Goal: Information Seeking & Learning: Check status

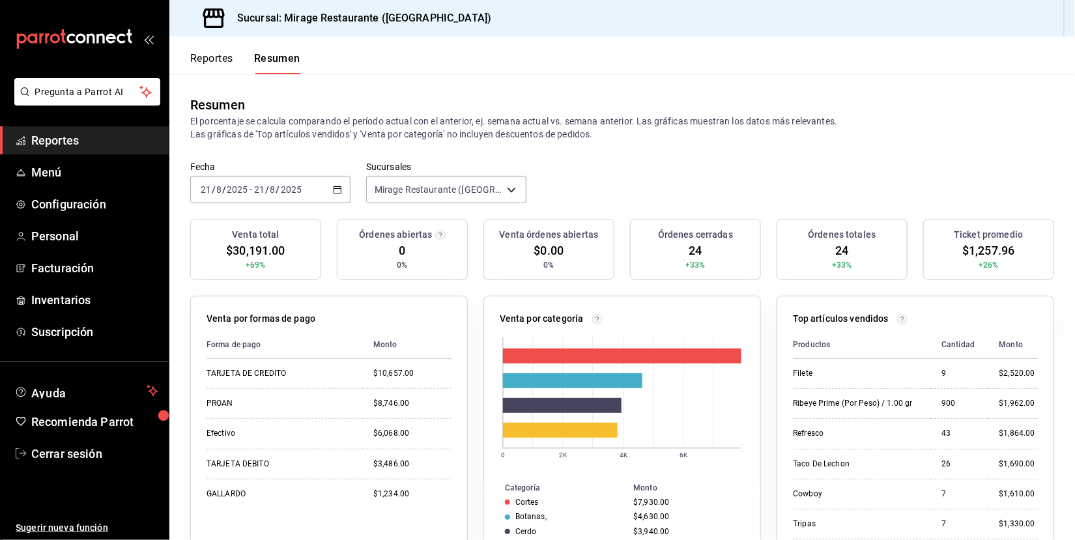
click at [99, 130] on link "Reportes" at bounding box center [84, 140] width 169 height 28
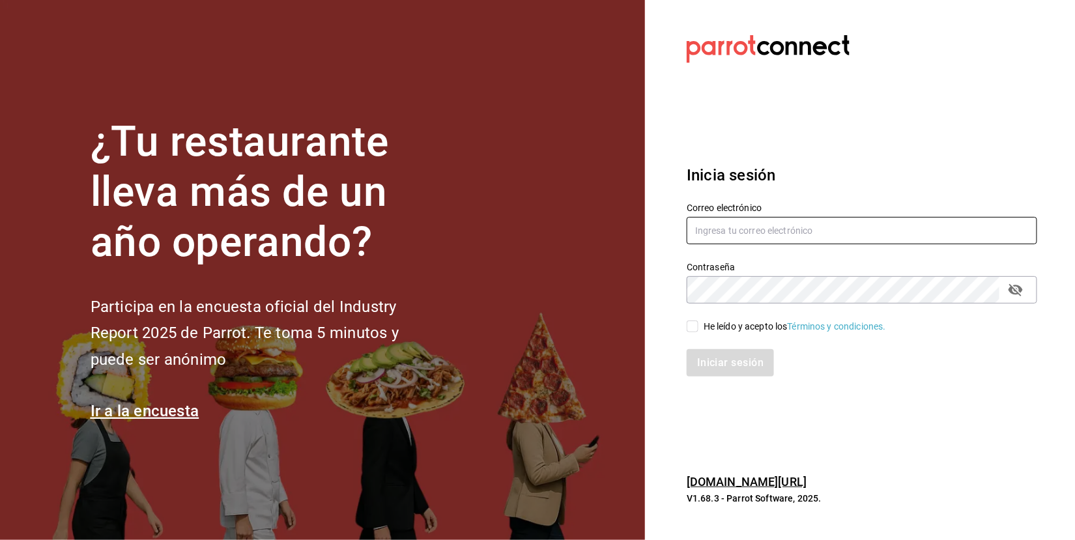
click at [815, 222] on input "text" at bounding box center [861, 230] width 350 height 27
type input "[EMAIL_ADDRESS][DOMAIN_NAME]"
click at [692, 322] on input "He leído y acepto los Términos y condiciones." at bounding box center [692, 326] width 12 height 12
checkbox input "true"
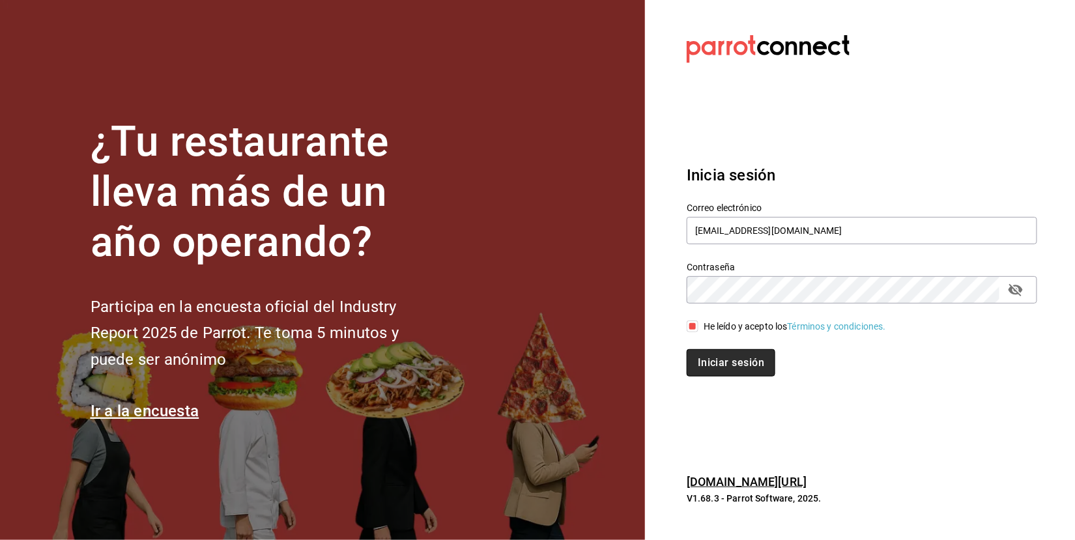
click at [722, 361] on button "Iniciar sesión" at bounding box center [730, 362] width 89 height 27
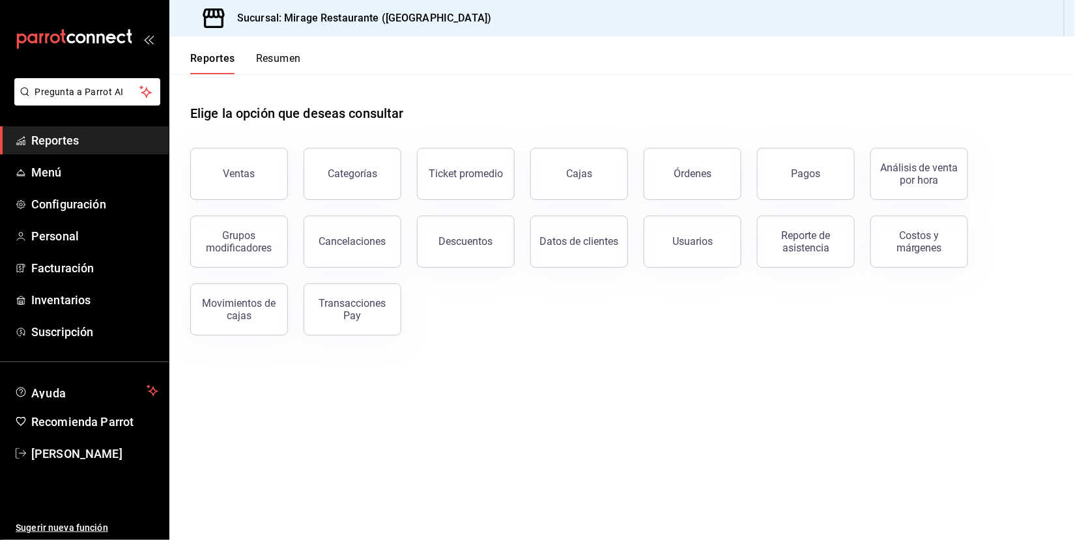
click at [276, 55] on button "Resumen" at bounding box center [278, 63] width 45 height 22
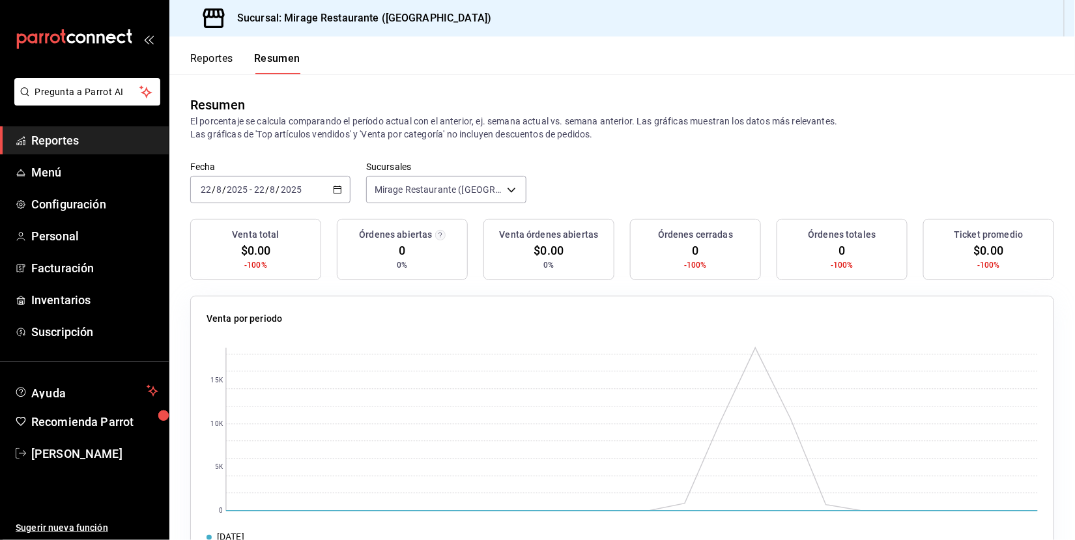
click at [303, 187] on div "2025-08-22 22 / 8 / 2025 - 2025-08-22 22 / 8 / 2025" at bounding box center [270, 189] width 160 height 27
click at [272, 264] on li "Ayer" at bounding box center [252, 258] width 122 height 29
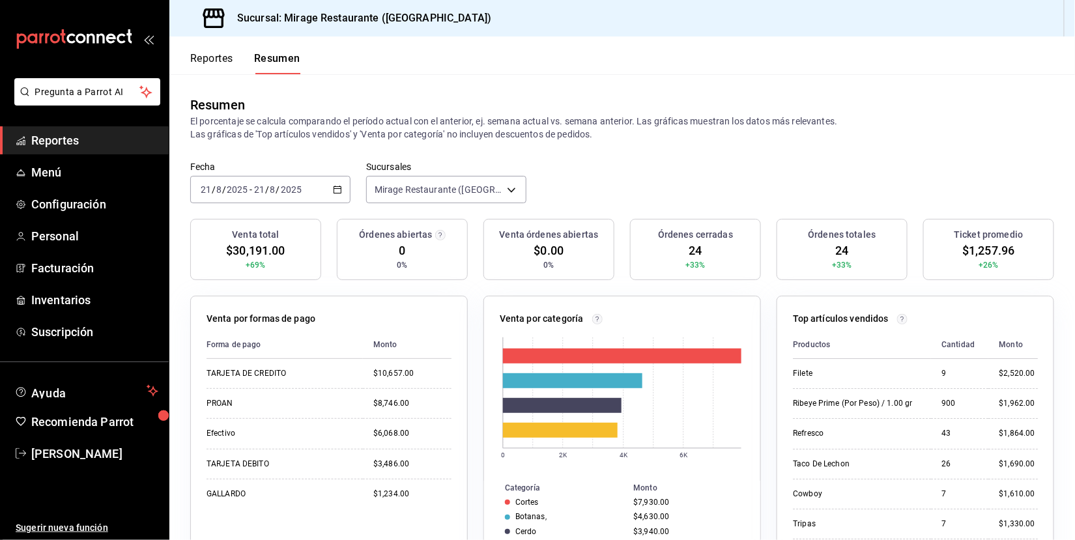
click at [261, 245] on span "$30,191.00" at bounding box center [255, 251] width 59 height 18
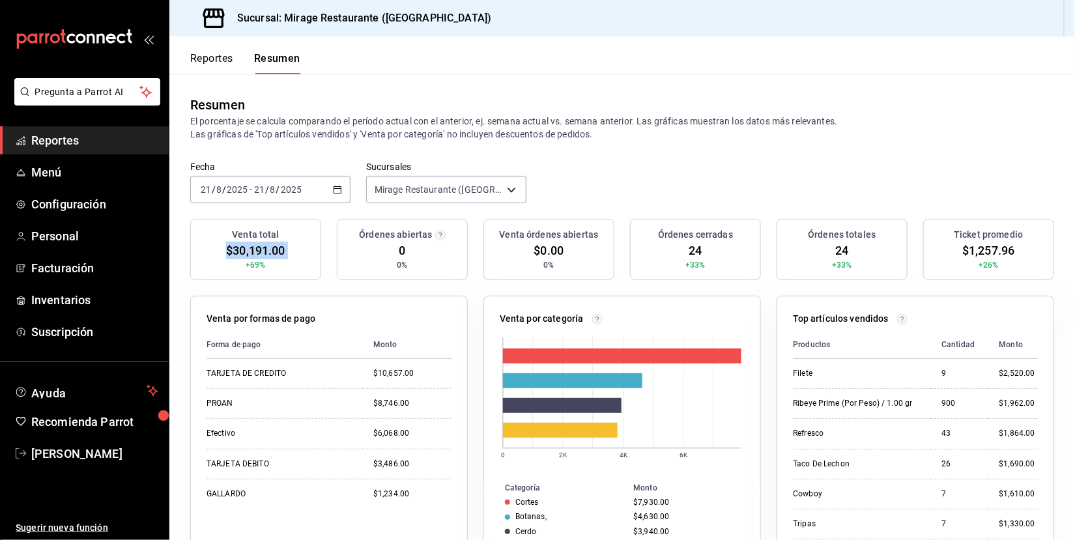
click at [261, 245] on span "$30,191.00" at bounding box center [255, 251] width 59 height 18
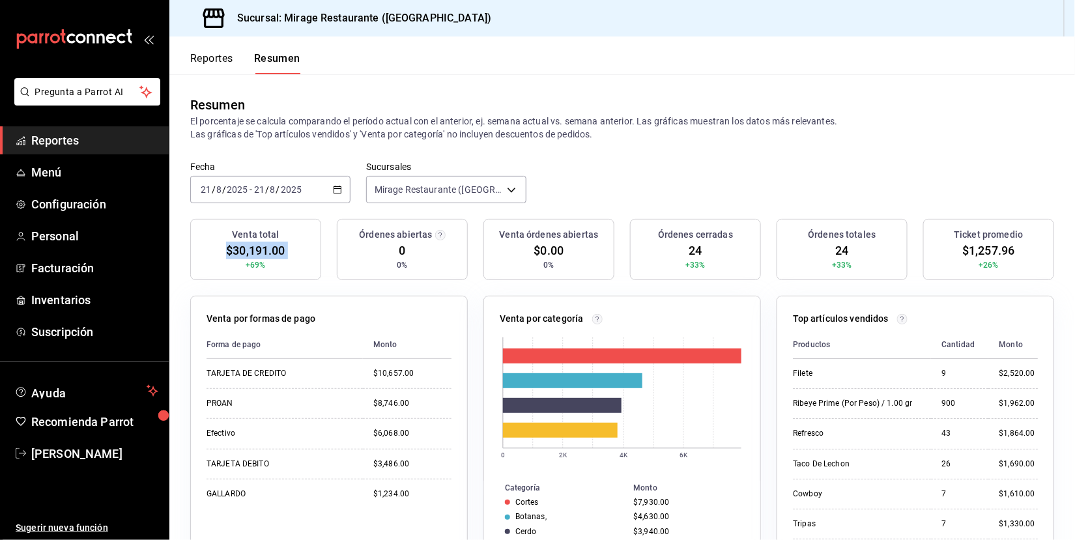
click at [261, 245] on span "$30,191.00" at bounding box center [255, 251] width 59 height 18
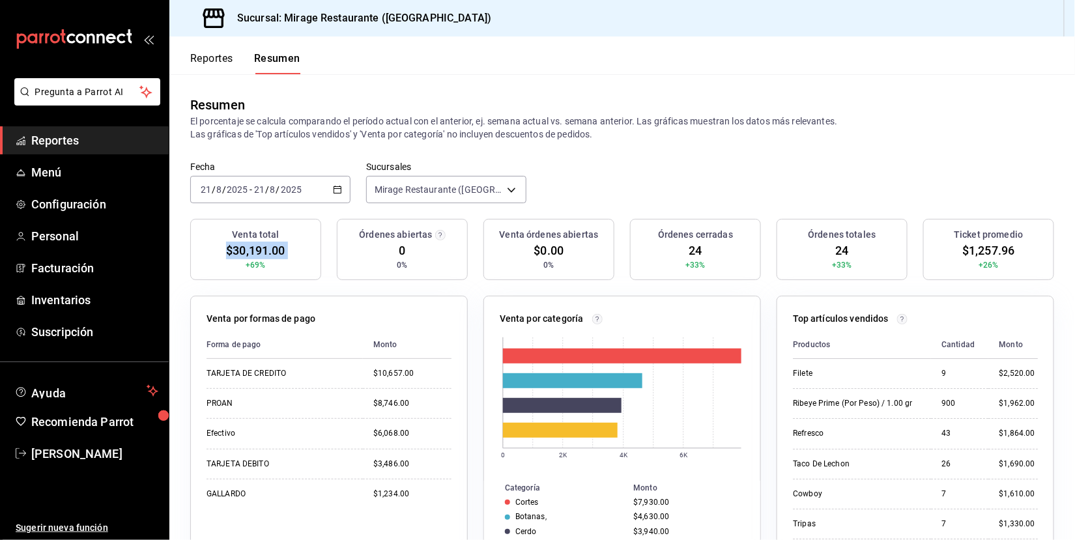
click at [261, 245] on span "$30,191.00" at bounding box center [255, 251] width 59 height 18
click at [426, 101] on div "Resumen" at bounding box center [622, 105] width 864 height 20
click at [423, 116] on p "El porcentaje se calcula comparando el período actual con el anterior, ej. sema…" at bounding box center [622, 128] width 864 height 26
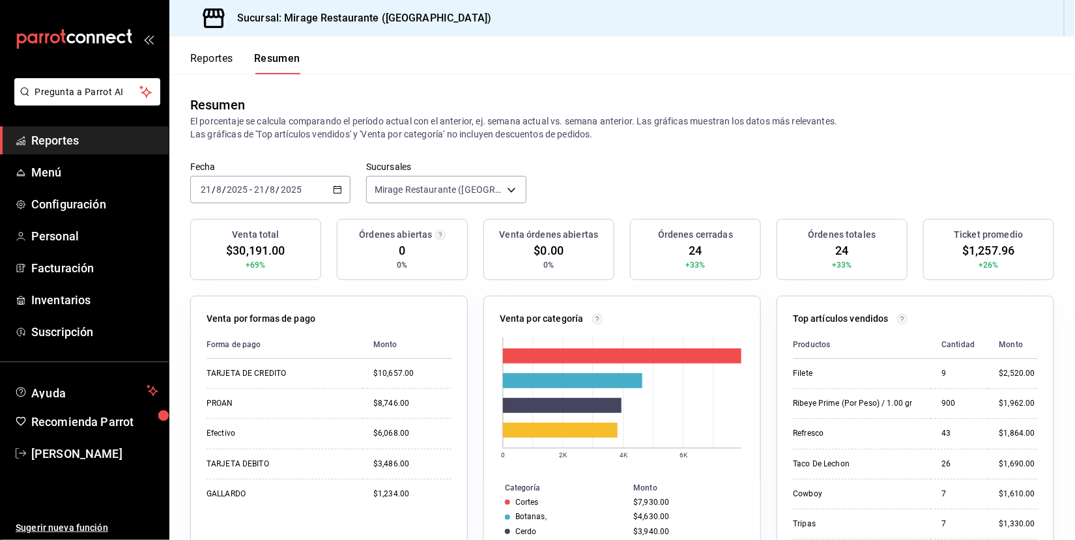
click at [423, 116] on p "El porcentaje se calcula comparando el período actual con el anterior, ej. sema…" at bounding box center [622, 128] width 864 height 26
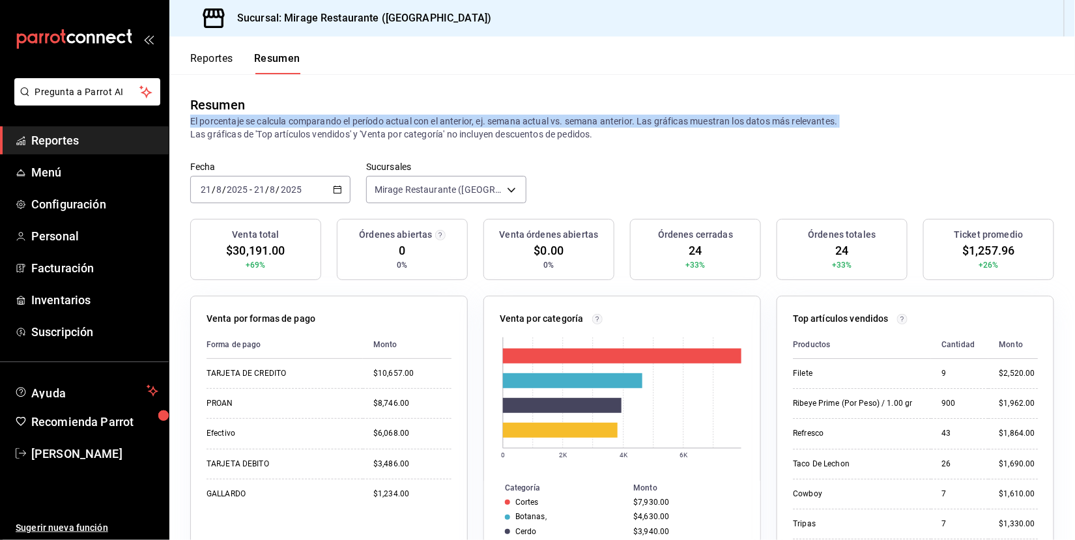
click at [423, 116] on p "El porcentaje se calcula comparando el período actual con el anterior, ej. sema…" at bounding box center [622, 128] width 864 height 26
click at [430, 133] on p "El porcentaje se calcula comparando el período actual con el anterior, ej. sema…" at bounding box center [622, 128] width 864 height 26
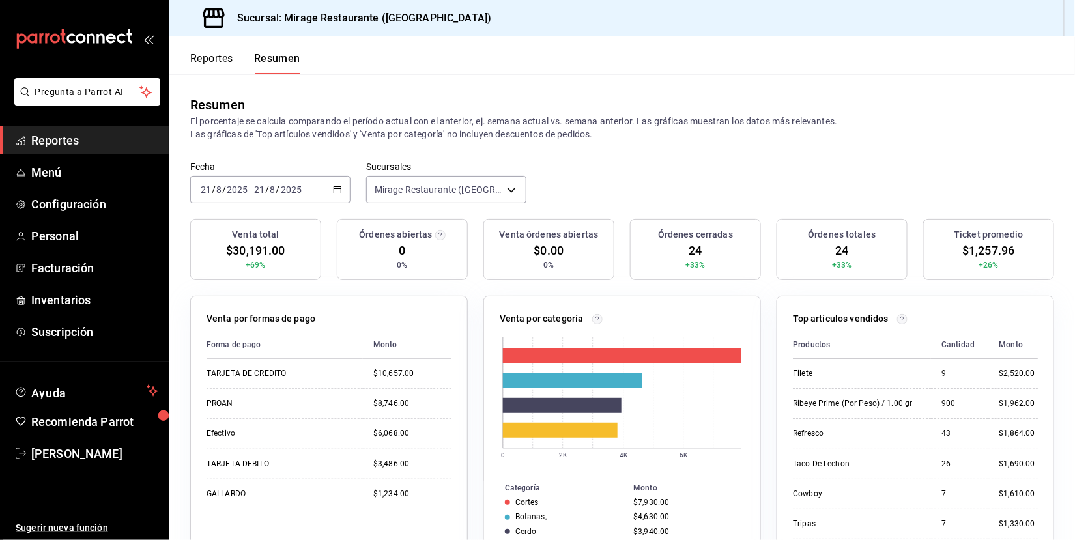
click at [430, 133] on p "El porcentaje se calcula comparando el período actual con el anterior, ej. sema…" at bounding box center [622, 128] width 864 height 26
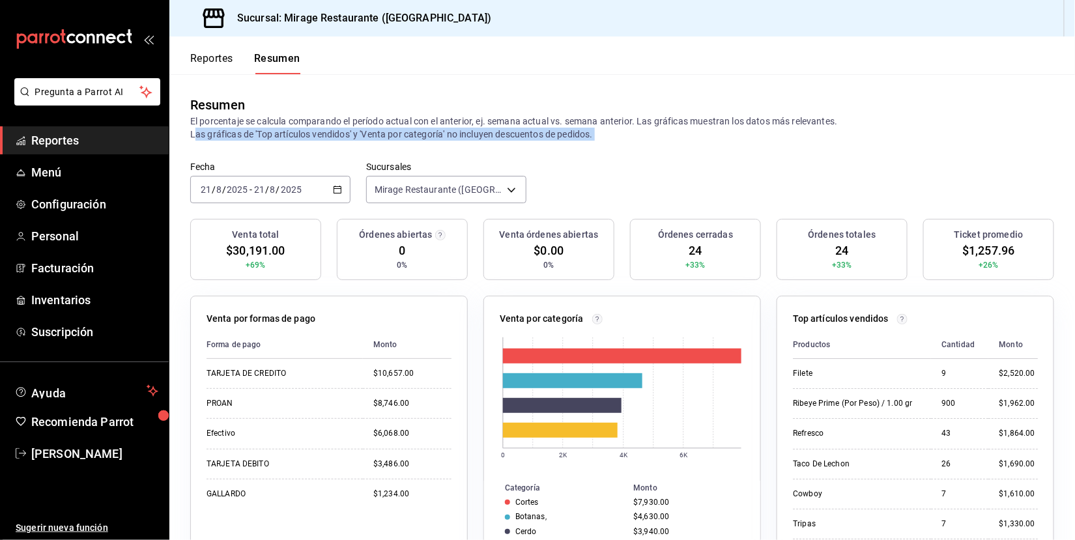
click at [430, 133] on p "El porcentaje se calcula comparando el período actual con el anterior, ej. sema…" at bounding box center [622, 128] width 864 height 26
click at [506, 128] on p "El porcentaje se calcula comparando el período actual con el anterior, ej. sema…" at bounding box center [622, 128] width 864 height 26
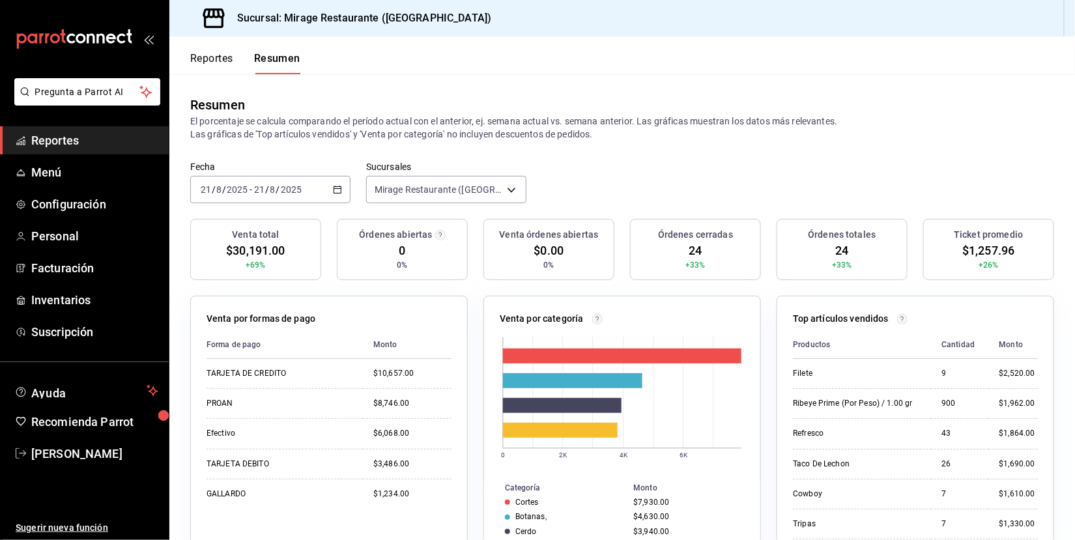
click at [515, 115] on p "El porcentaje se calcula comparando el período actual con el anterior, ej. sema…" at bounding box center [622, 128] width 864 height 26
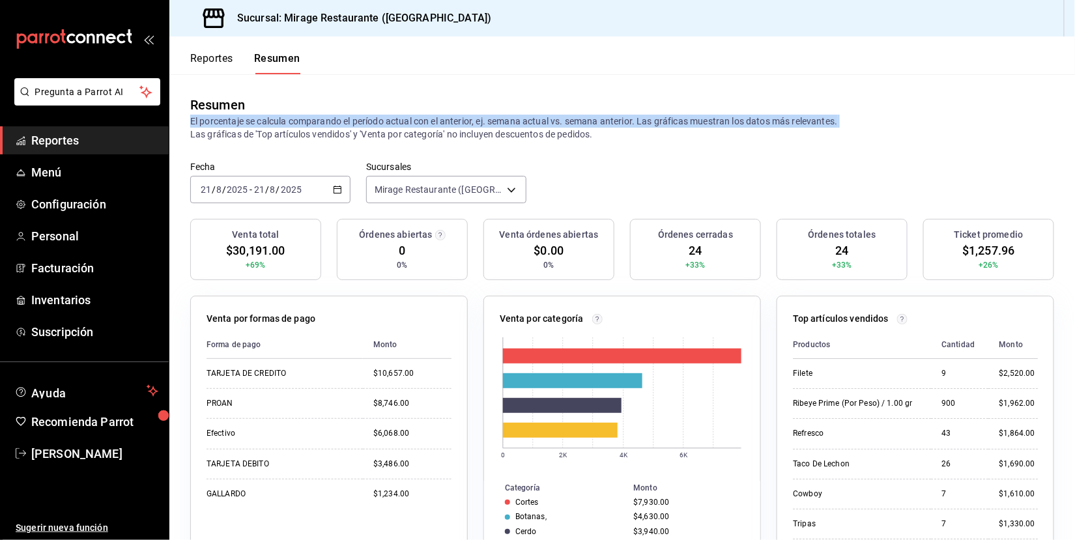
click at [222, 61] on button "Reportes" at bounding box center [211, 63] width 43 height 22
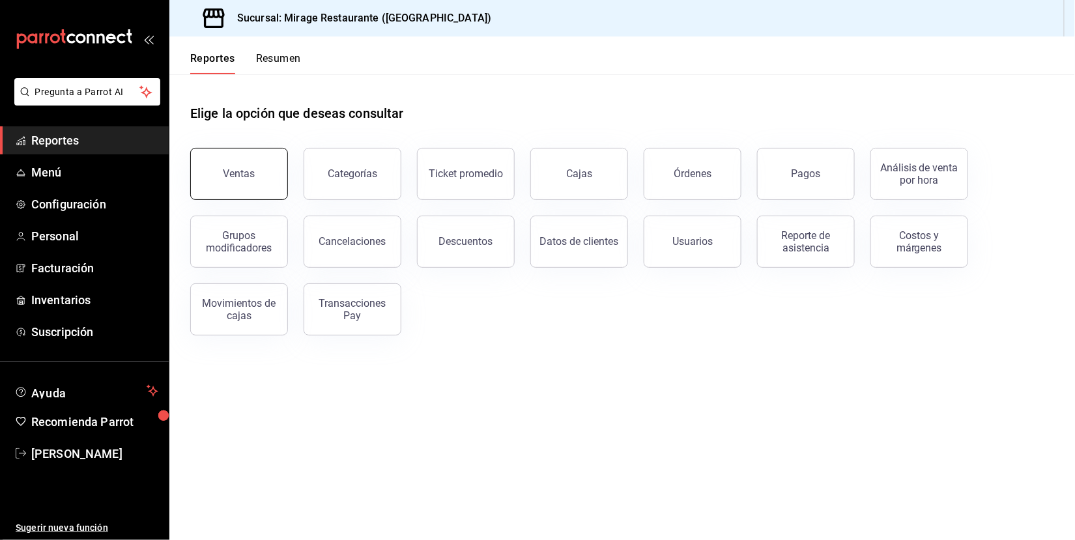
click at [246, 180] on button "Ventas" at bounding box center [239, 174] width 98 height 52
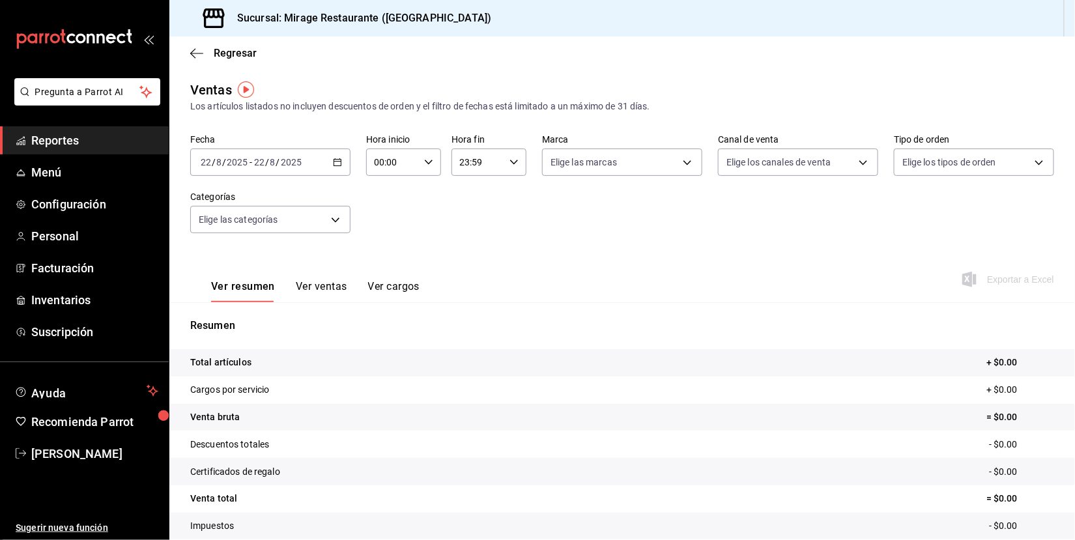
click at [328, 163] on div "2025-08-22 22 / 8 / 2025 - 2025-08-22 22 / 8 / 2025" at bounding box center [270, 161] width 160 height 27
click at [279, 227] on span "Ayer" at bounding box center [251, 231] width 101 height 14
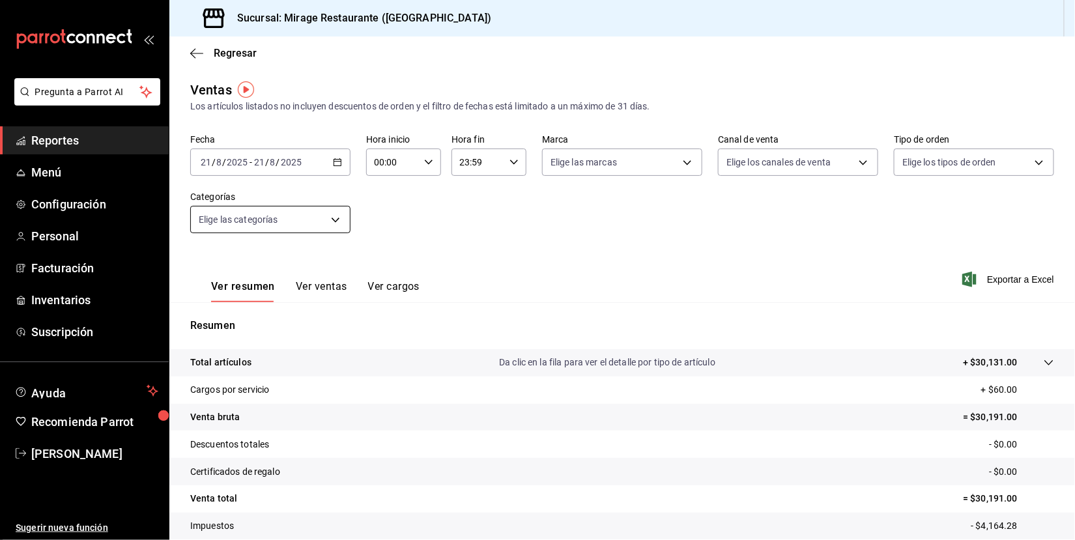
click at [315, 214] on body "Pregunta a Parrot AI Reportes Menú Configuración Personal Facturación Inventari…" at bounding box center [537, 270] width 1075 height 540
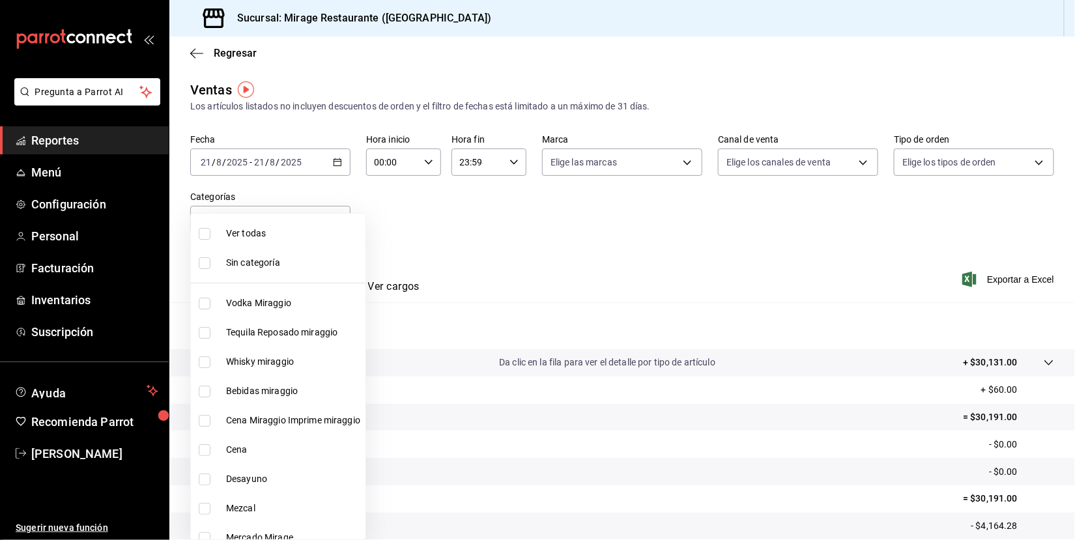
click at [284, 414] on span "Cena Miraggio Imprime miraggio" at bounding box center [293, 421] width 134 height 14
type input "1f56fa7c-0cde-45dc-bf5e-76e6b2ba1d35"
checkbox input "true"
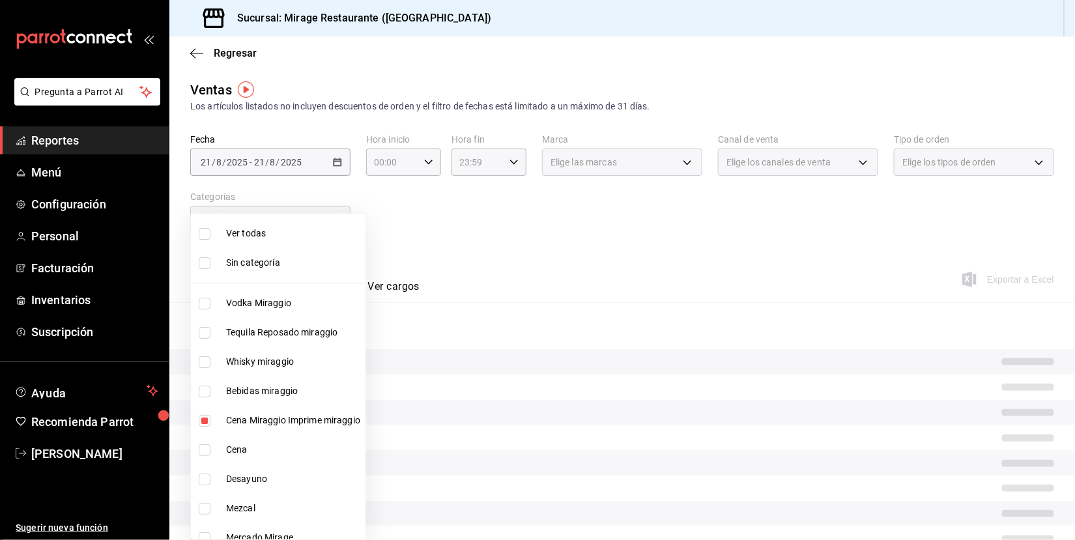
click at [548, 242] on div at bounding box center [537, 270] width 1075 height 540
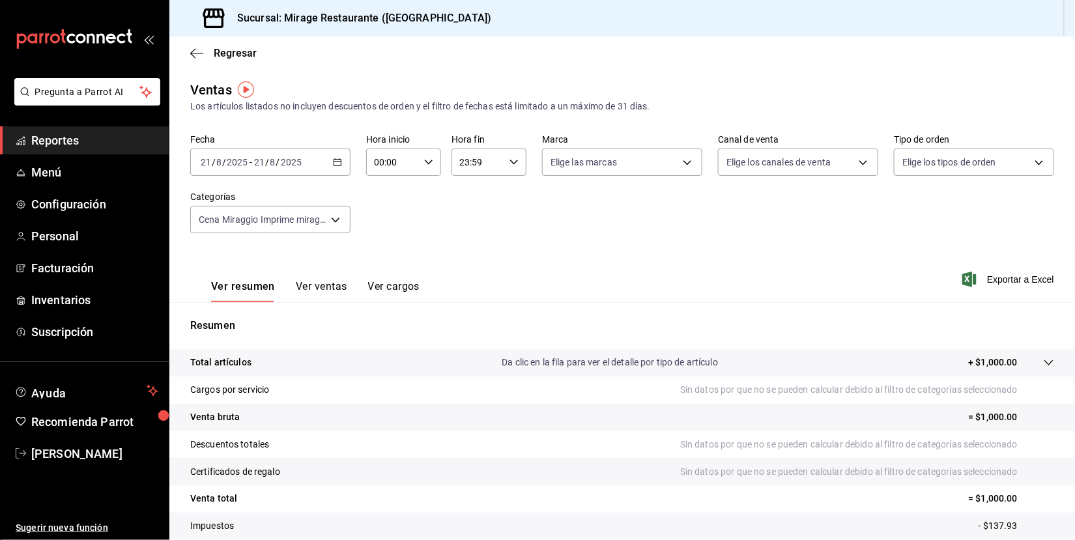
click at [320, 285] on button "Ver ventas" at bounding box center [321, 291] width 51 height 22
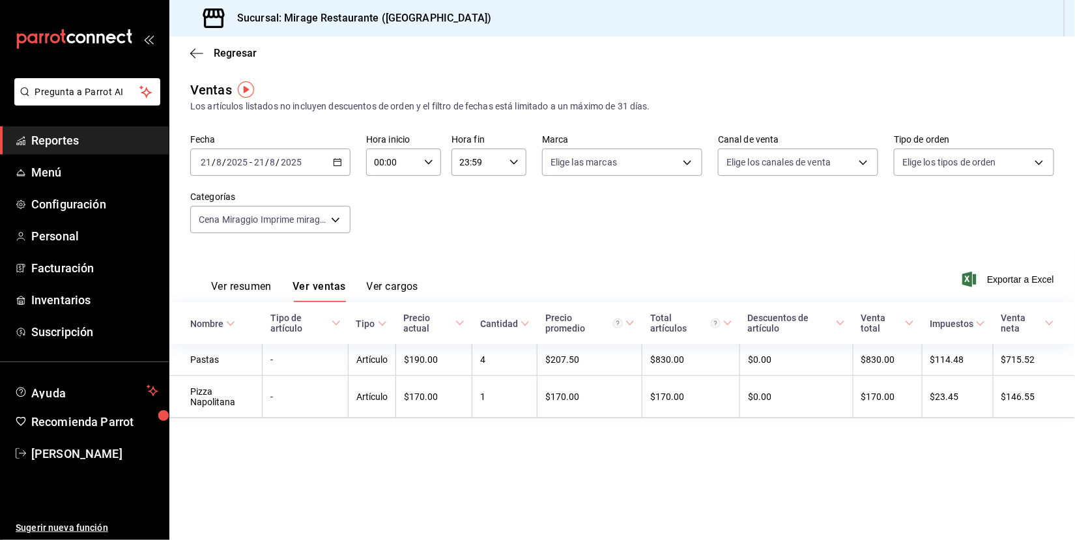
click at [479, 102] on div "Los artículos listados no incluyen descuentos de orden y el filtro de fechas es…" at bounding box center [622, 107] width 864 height 14
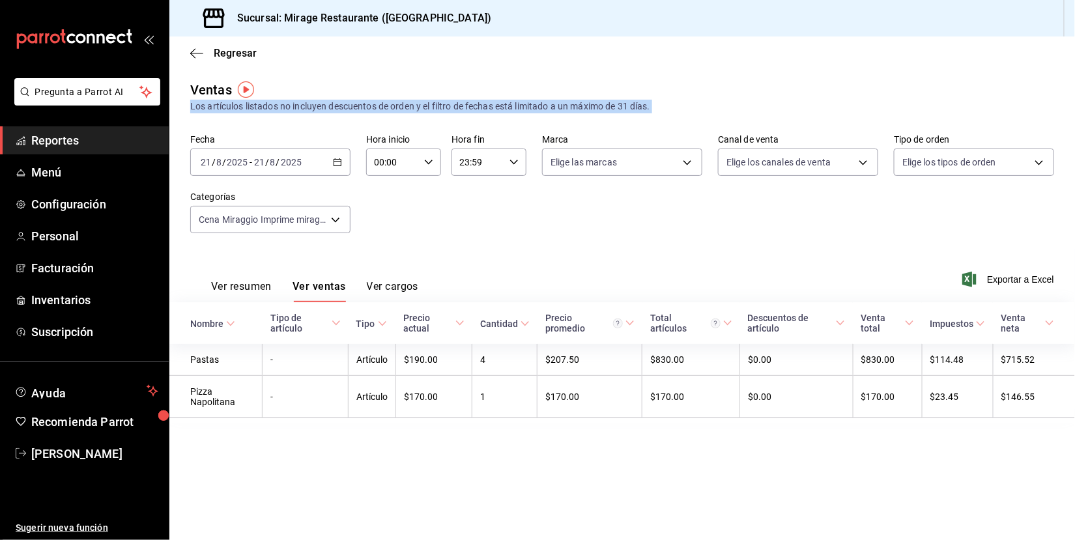
click at [479, 102] on div "Los artículos listados no incluyen descuentos de orden y el filtro de fechas es…" at bounding box center [622, 107] width 864 height 14
click at [382, 106] on div "Los artículos listados no incluyen descuentos de orden y el filtro de fechas es…" at bounding box center [622, 107] width 864 height 14
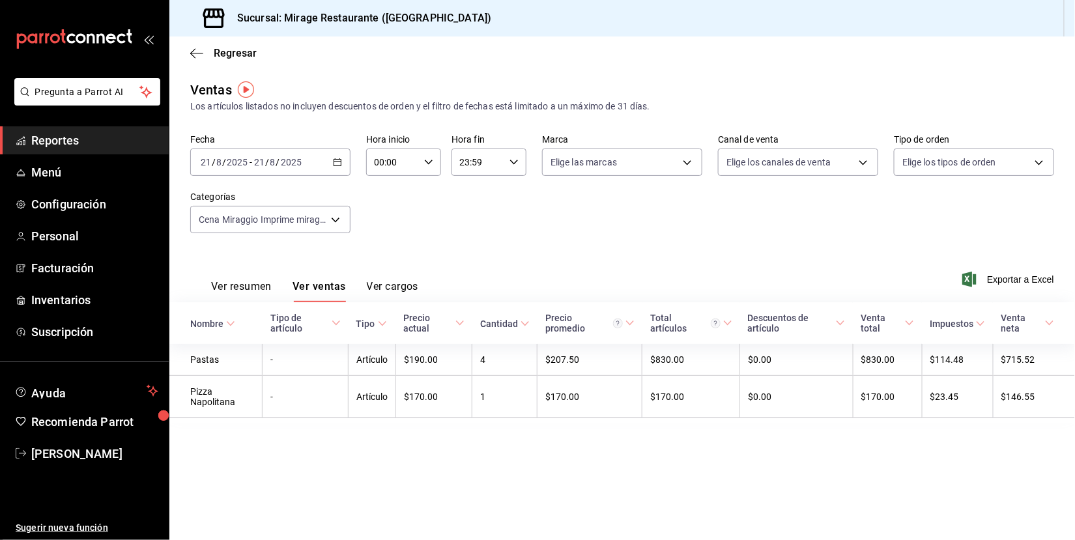
click at [382, 106] on div "Los artículos listados no incluyen descuentos de orden y el filtro de fechas es…" at bounding box center [622, 107] width 864 height 14
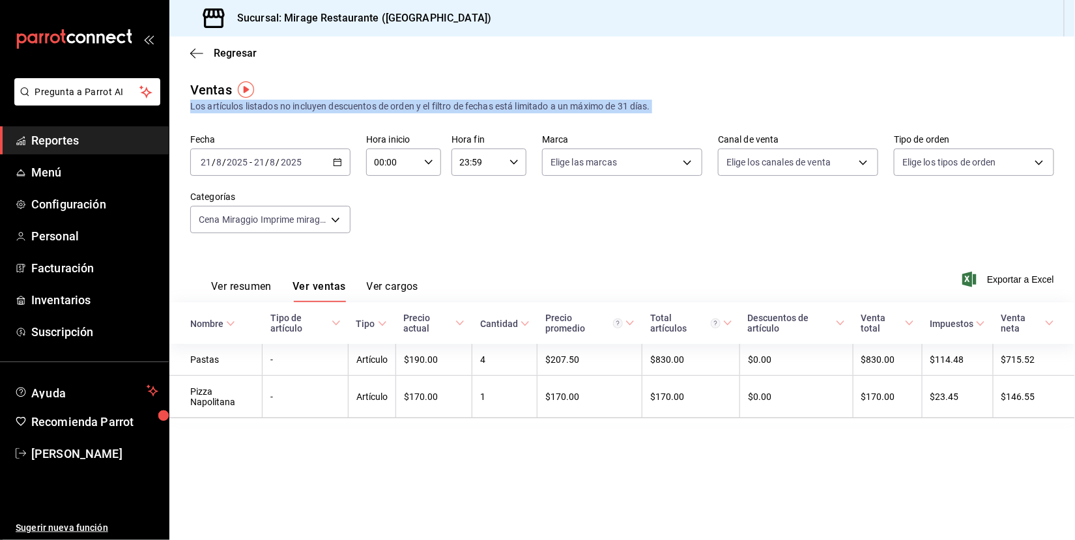
click at [348, 106] on div "Los artículos listados no incluyen descuentos de orden y el filtro de fechas es…" at bounding box center [622, 107] width 864 height 14
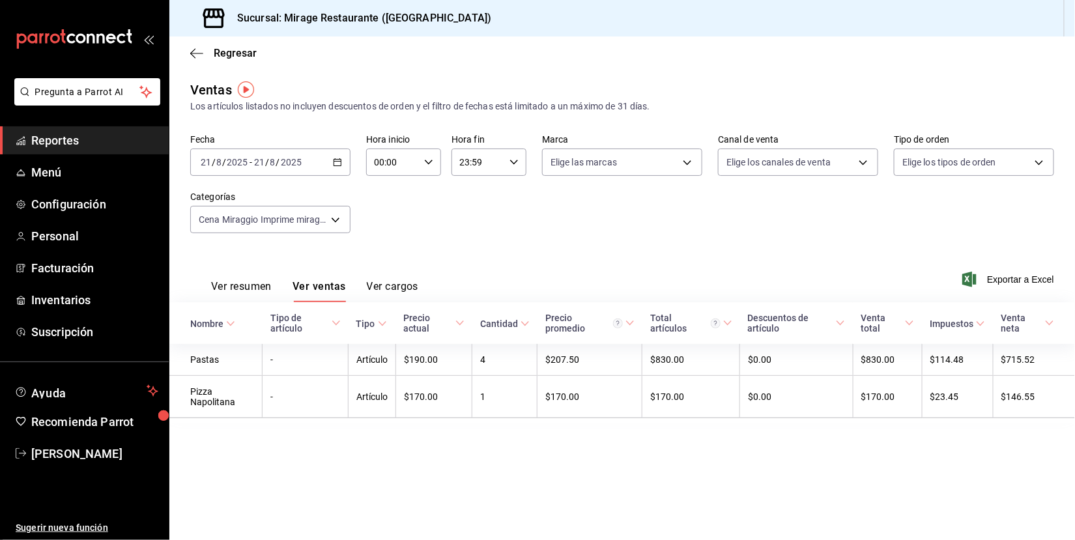
click at [348, 106] on div "Los artículos listados no incluyen descuentos de orden y el filtro de fechas es…" at bounding box center [622, 107] width 864 height 14
click at [440, 106] on div "Los artículos listados no incluyen descuentos de orden y el filtro de fechas es…" at bounding box center [622, 107] width 864 height 14
click at [488, 106] on div "Los artículos listados no incluyen descuentos de orden y el filtro de fechas es…" at bounding box center [622, 107] width 864 height 14
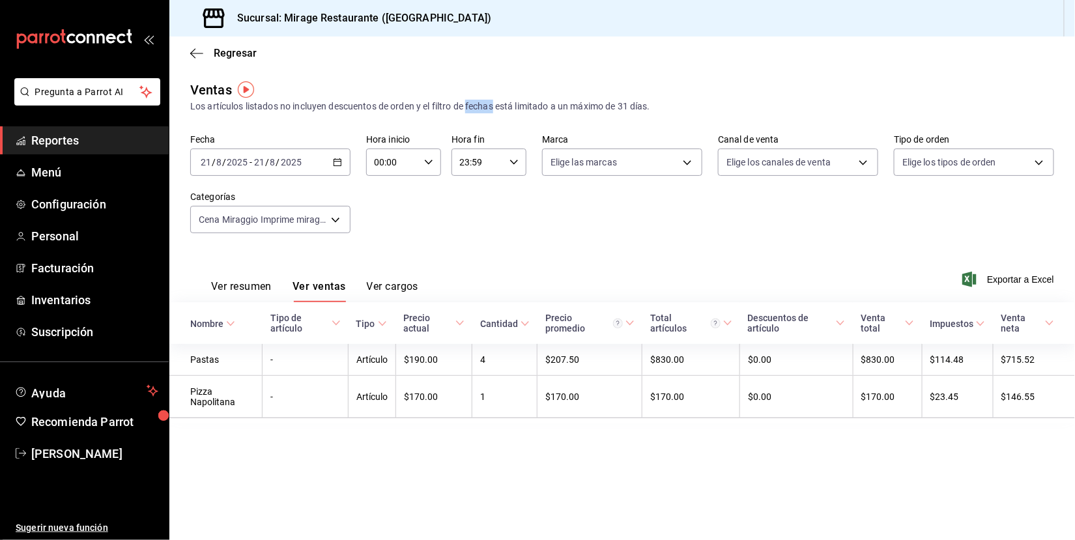
click at [533, 109] on div "Los artículos listados no incluyen descuentos de orden y el filtro de fechas es…" at bounding box center [622, 107] width 864 height 14
click at [589, 102] on div "Los artículos listados no incluyen descuentos de orden y el filtro de fechas es…" at bounding box center [622, 107] width 864 height 14
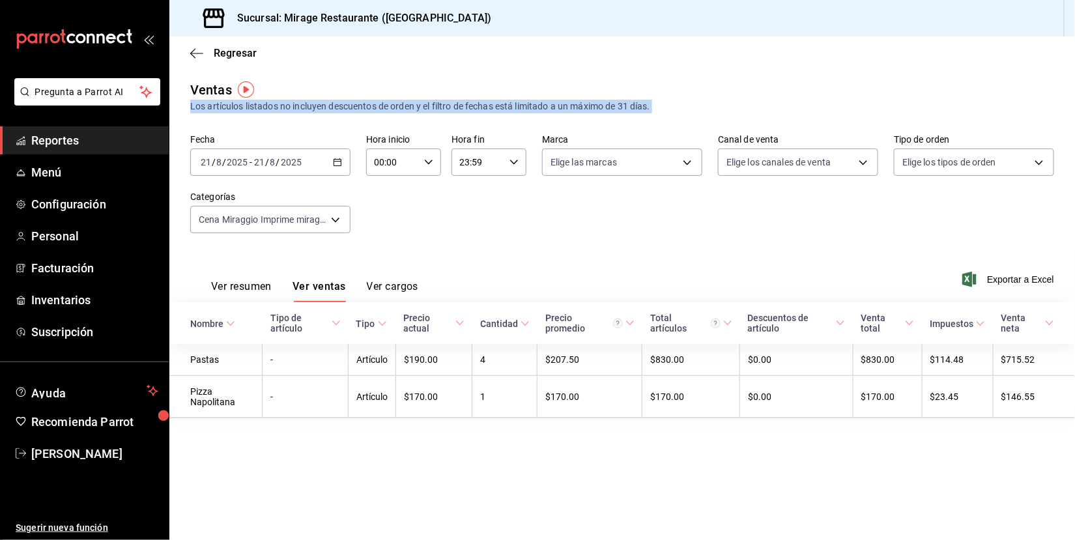
click at [589, 102] on div "Los artículos listados no incluyen descuentos de orden y el filtro de fechas es…" at bounding box center [622, 107] width 864 height 14
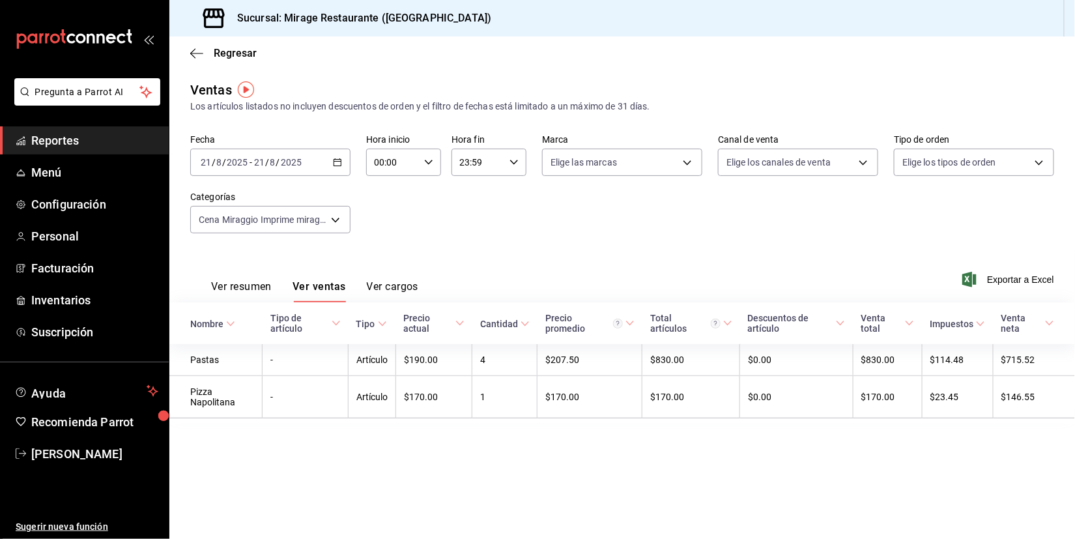
click at [67, 134] on span "Reportes" at bounding box center [94, 141] width 127 height 18
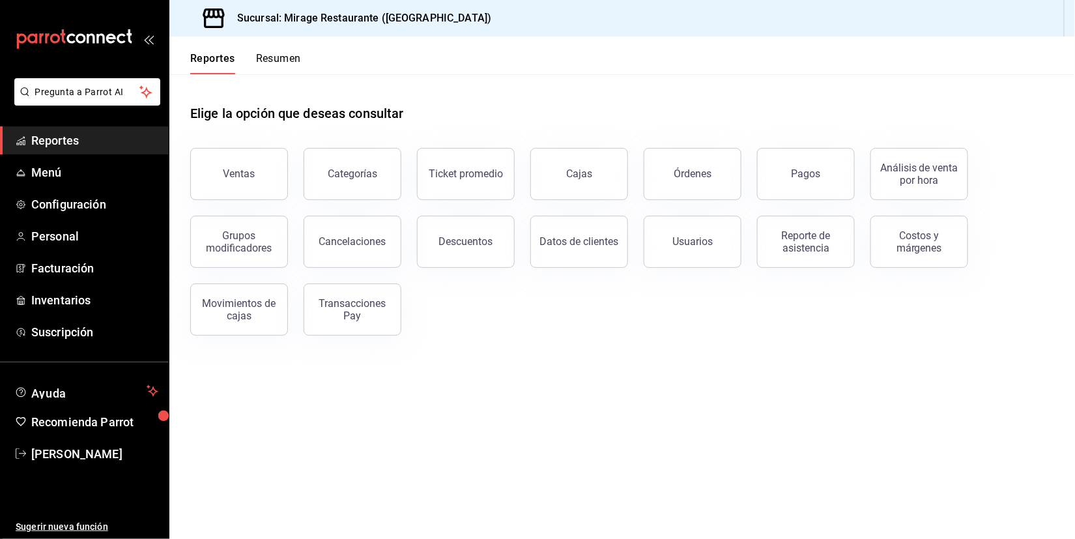
click at [275, 64] on button "Resumen" at bounding box center [278, 63] width 45 height 22
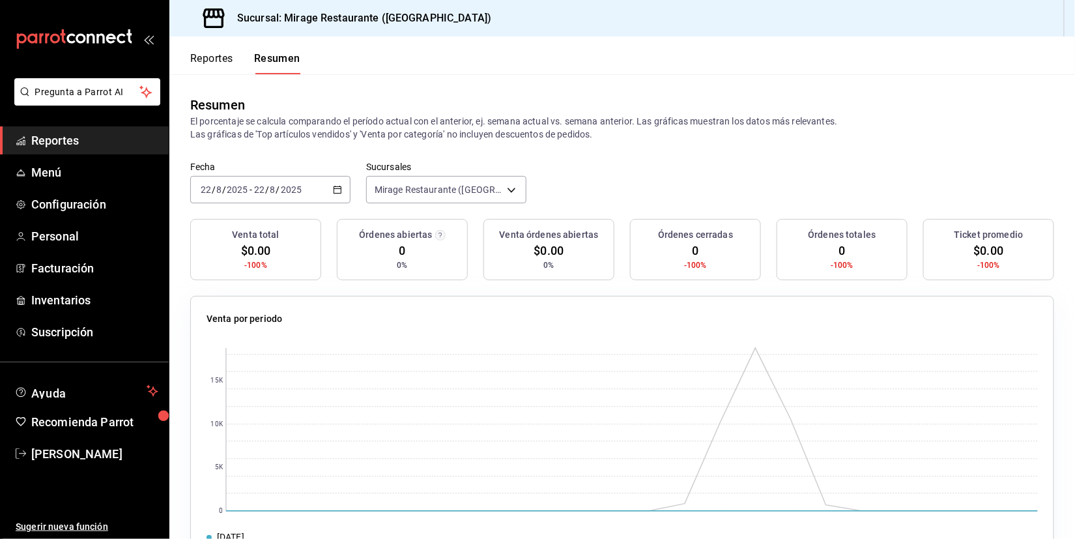
click at [75, 142] on span "Reportes" at bounding box center [94, 141] width 127 height 18
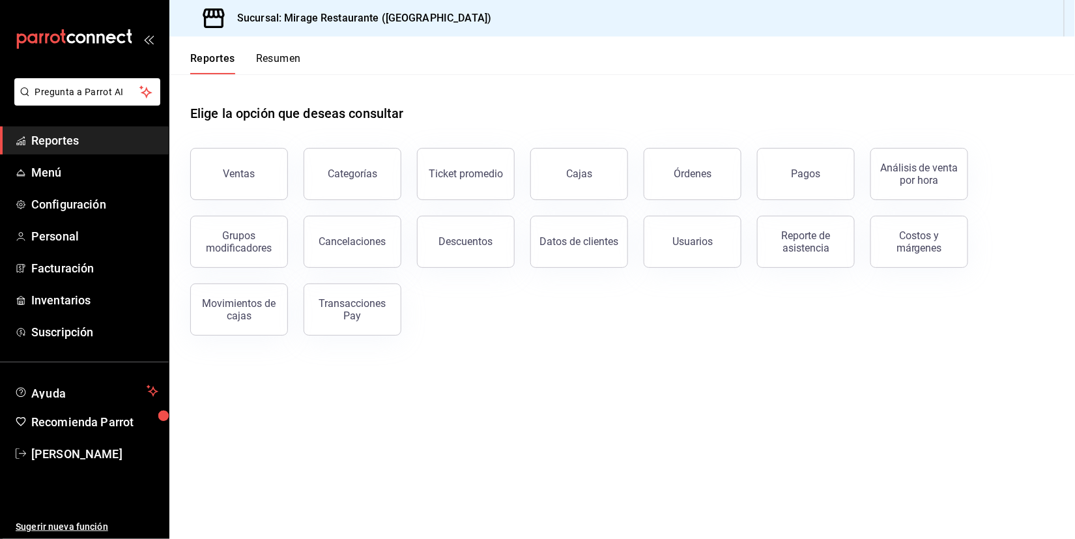
click at [98, 136] on span "Reportes" at bounding box center [94, 141] width 127 height 18
click at [870, 393] on main "Elige la opción que deseas consultar Ventas Categorías Ticket promedio Cajas Ór…" at bounding box center [621, 306] width 905 height 464
click at [399, 113] on h1 "Elige la opción que deseas consultar" at bounding box center [297, 114] width 214 height 20
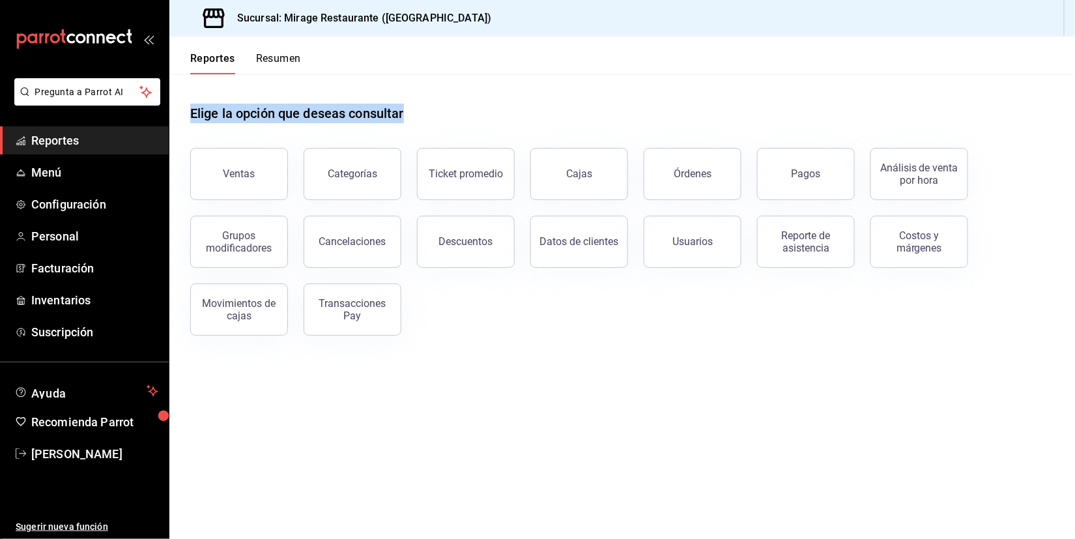
click at [338, 113] on h1 "Elige la opción que deseas consultar" at bounding box center [297, 114] width 214 height 20
click at [411, 119] on div "Elige la opción que deseas consultar" at bounding box center [622, 103] width 864 height 58
click at [397, 116] on h1 "Elige la opción que deseas consultar" at bounding box center [297, 114] width 214 height 20
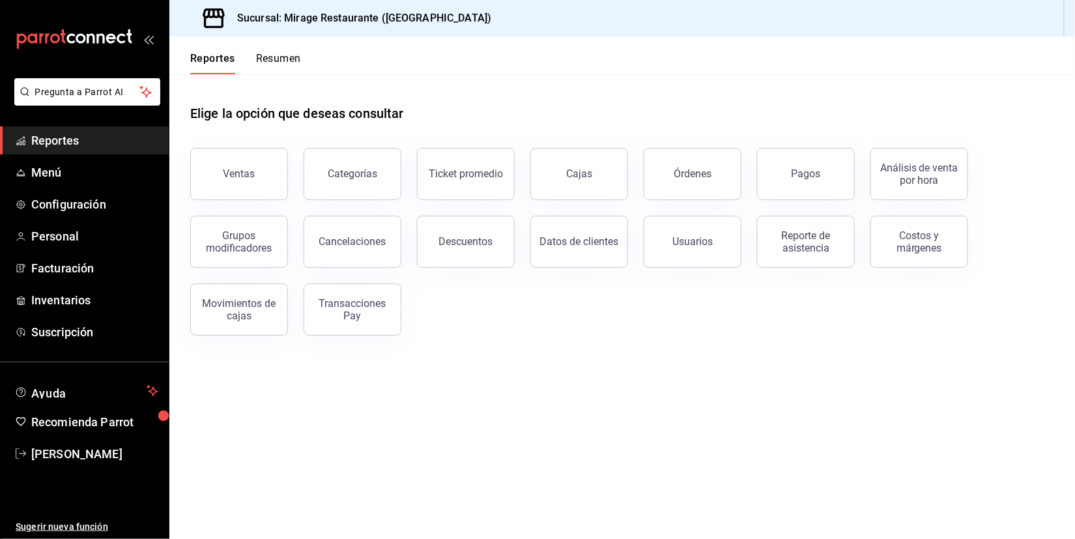
click at [397, 116] on h1 "Elige la opción que deseas consultar" at bounding box center [297, 114] width 214 height 20
click at [422, 467] on main "Elige la opción que deseas consultar Ventas Categorías Ticket promedio Cajas Ór…" at bounding box center [621, 306] width 905 height 464
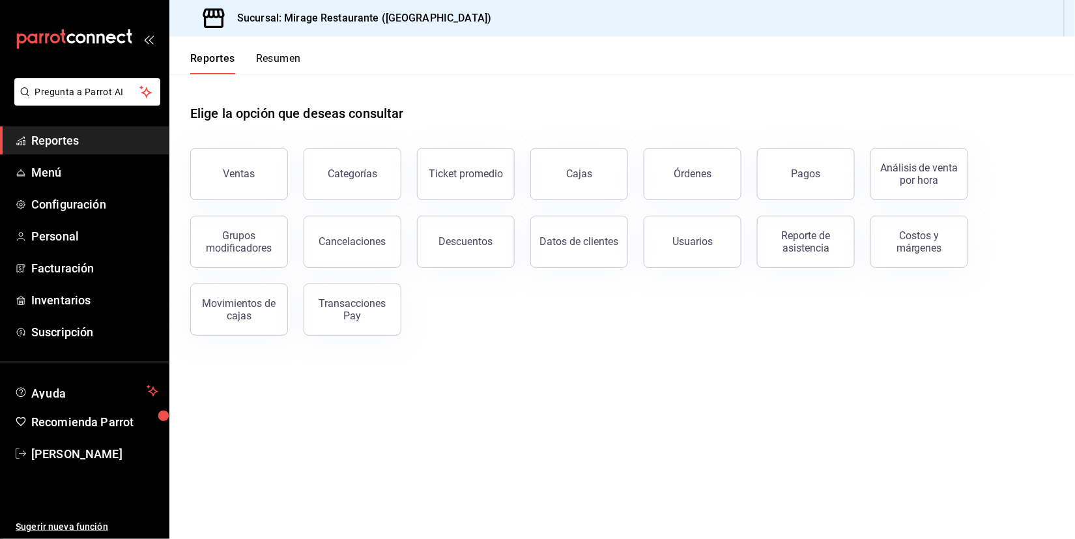
click at [280, 55] on button "Resumen" at bounding box center [278, 63] width 45 height 22
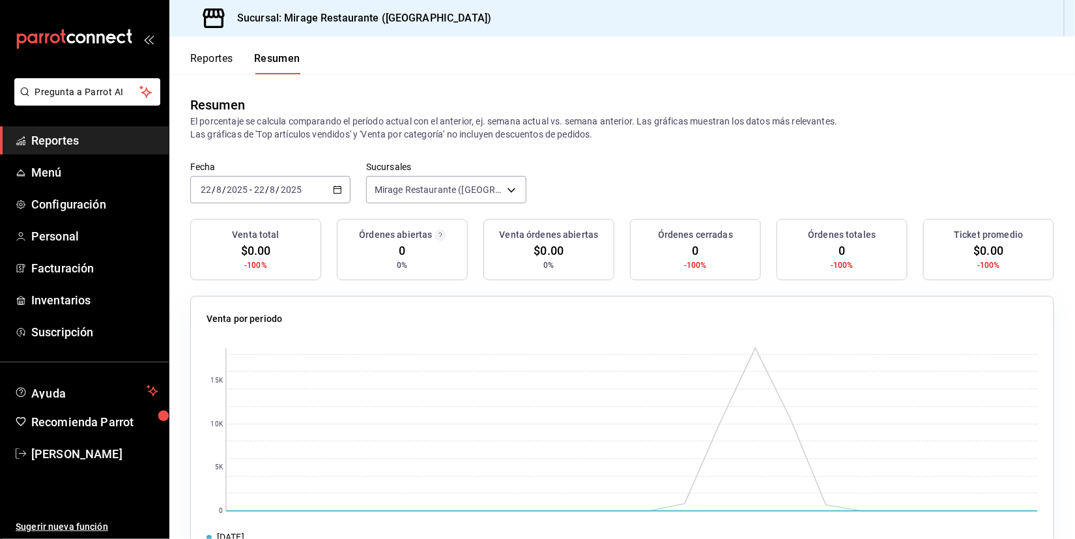
click at [309, 188] on div "2025-08-22 22 / 8 / 2025 - 2025-08-22 22 / 8 / 2025" at bounding box center [270, 189] width 160 height 27
click at [351, 148] on div "Resumen El porcentaje se calcula comparando el período actual con el anterior, …" at bounding box center [621, 117] width 905 height 87
click at [399, 129] on p "El porcentaje se calcula comparando el período actual con el anterior, ej. sema…" at bounding box center [622, 128] width 864 height 26
click at [218, 63] on button "Reportes" at bounding box center [211, 63] width 43 height 22
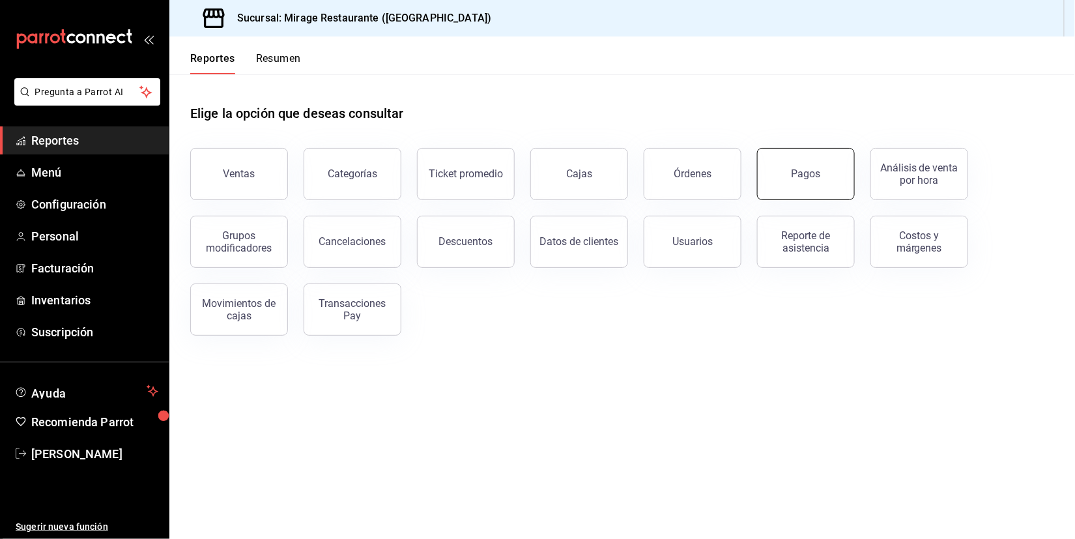
click at [796, 180] on button "Pagos" at bounding box center [806, 174] width 98 height 52
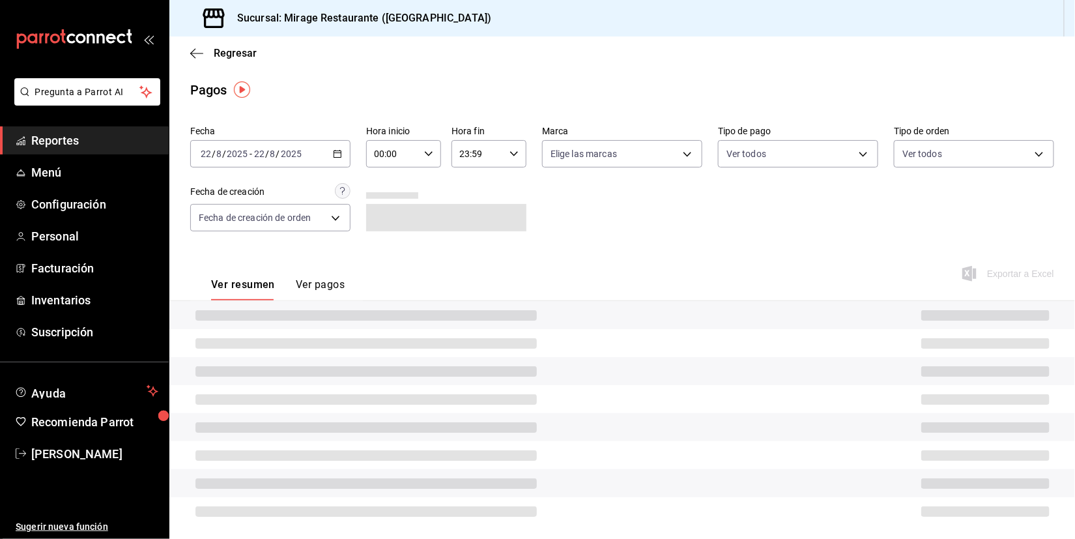
click at [331, 155] on div "2025-08-22 22 / 8 / 2025 - 2025-08-22 22 / 8 / 2025" at bounding box center [270, 153] width 160 height 27
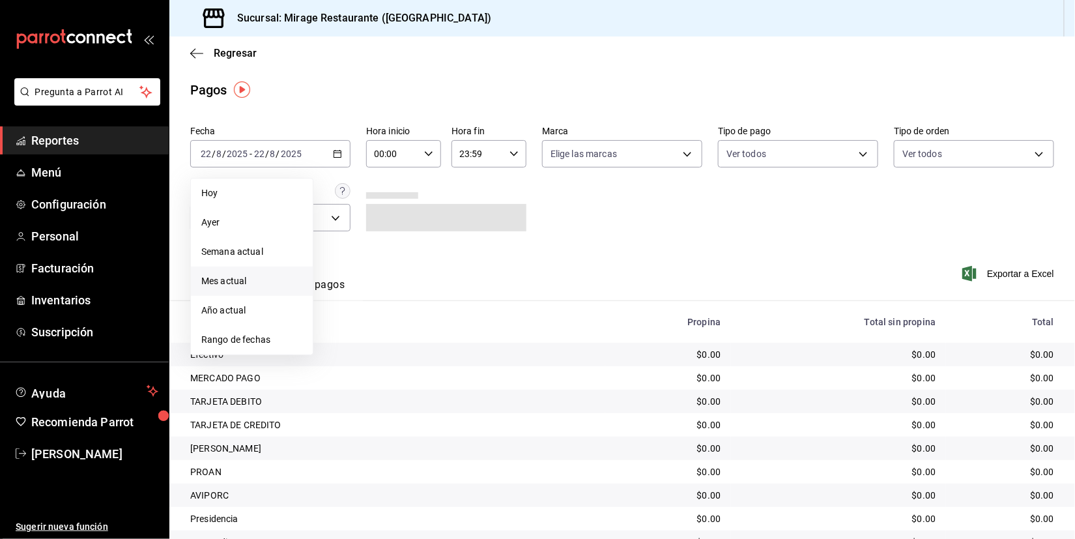
click at [263, 268] on li "Mes actual" at bounding box center [252, 280] width 122 height 29
